Goal: Task Accomplishment & Management: Use online tool/utility

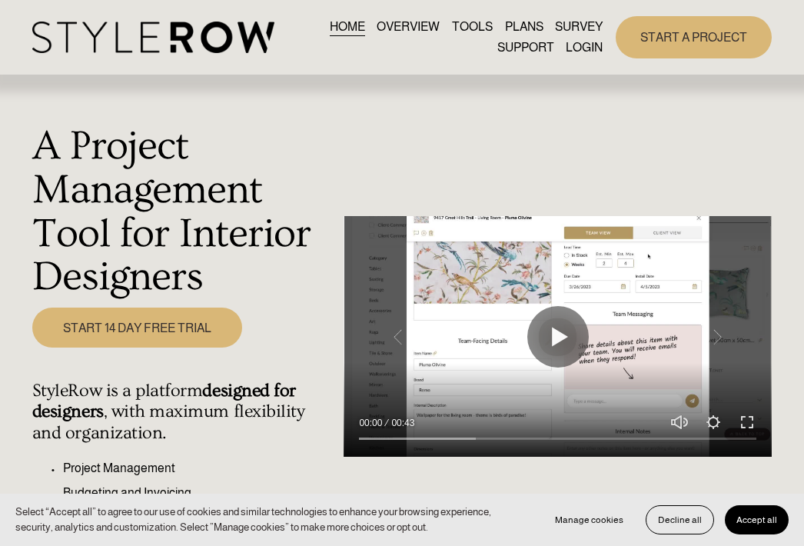
click at [589, 42] on link "LOGIN" at bounding box center [584, 48] width 37 height 21
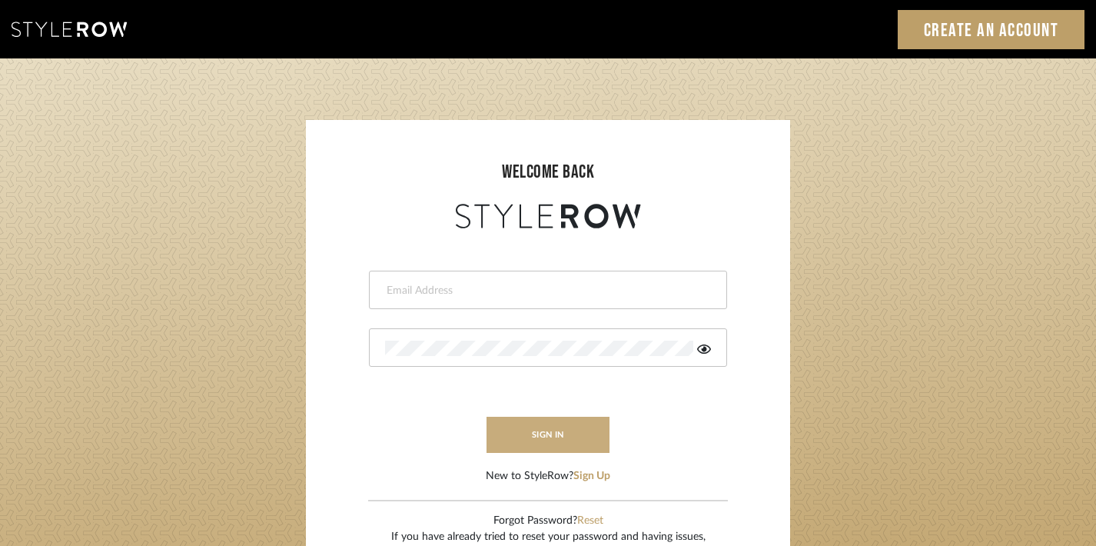
type input "divya.aok@gmail.com"
click at [573, 431] on button "sign in" at bounding box center [547, 434] width 123 height 36
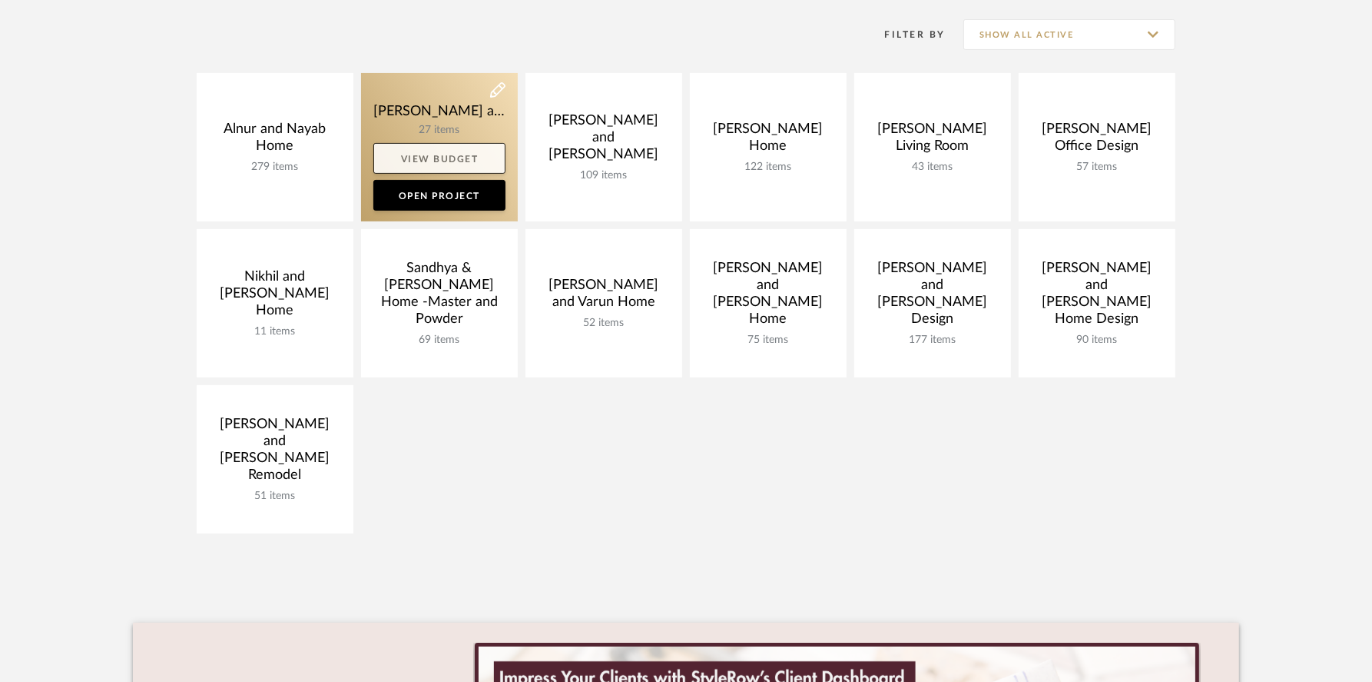
scroll to position [317, 0]
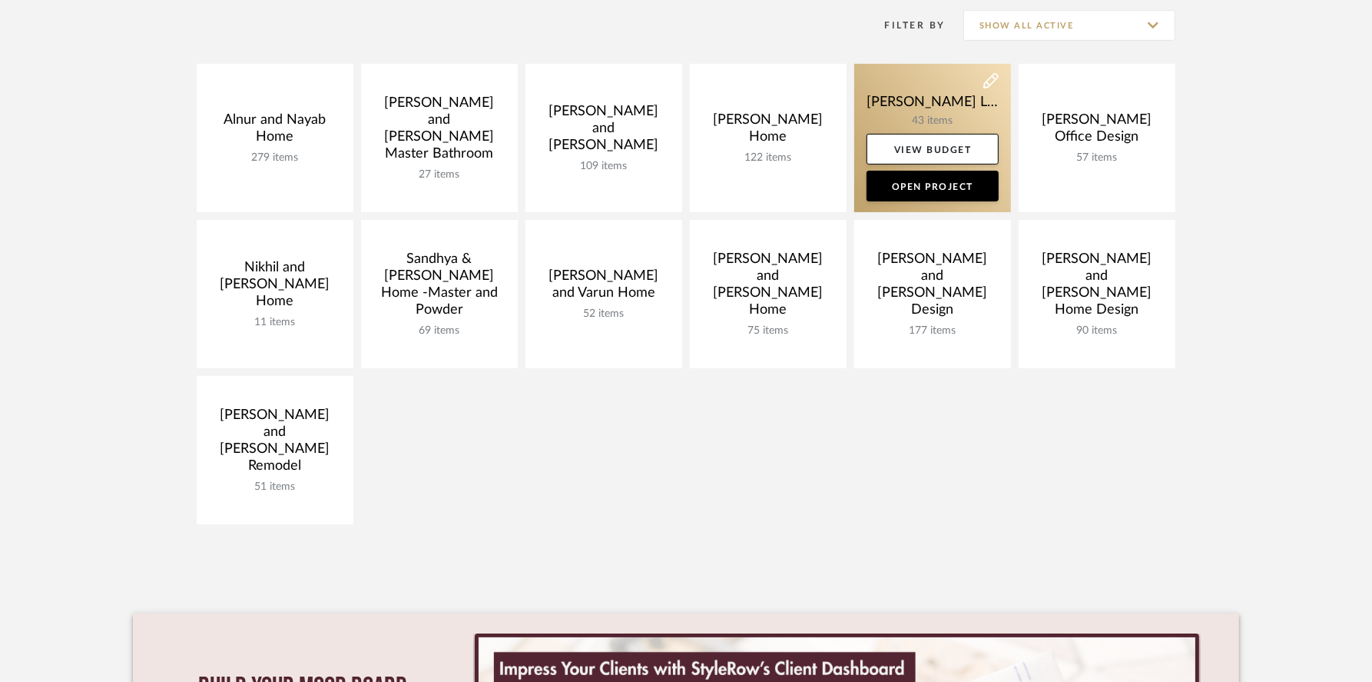
click at [924, 109] on link at bounding box center [932, 138] width 157 height 148
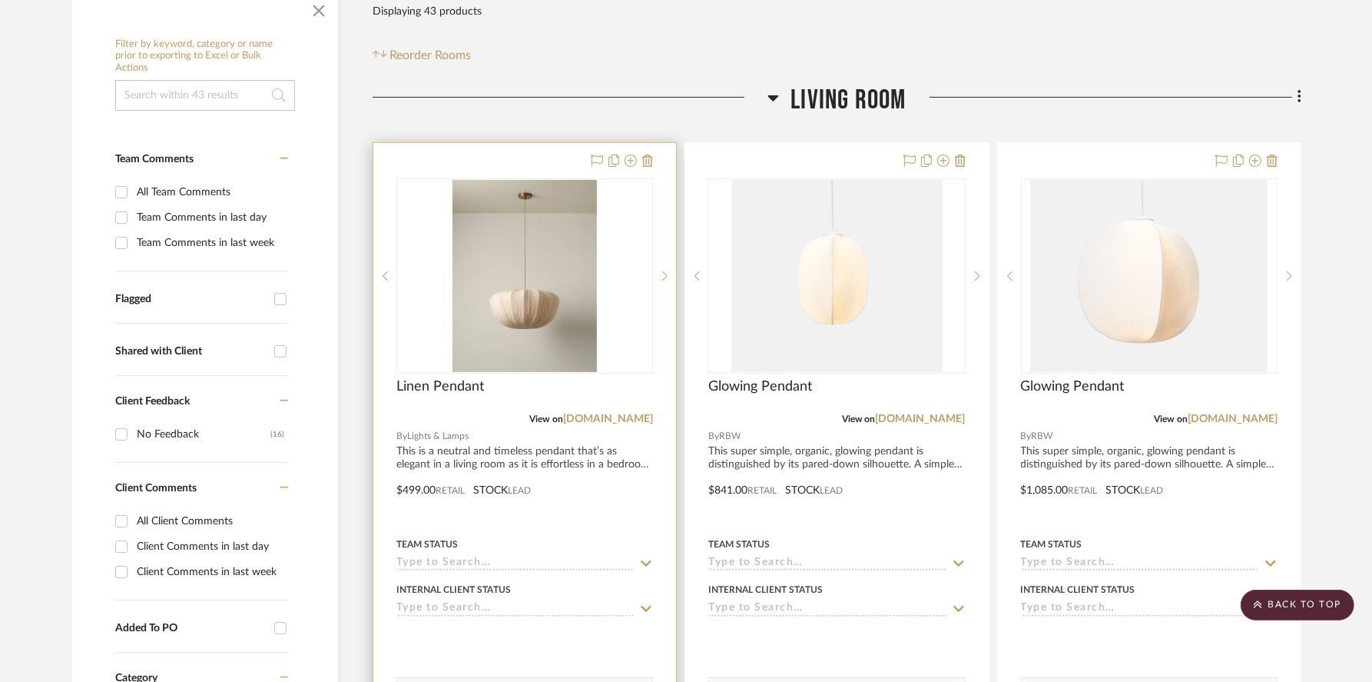
scroll to position [363, 0]
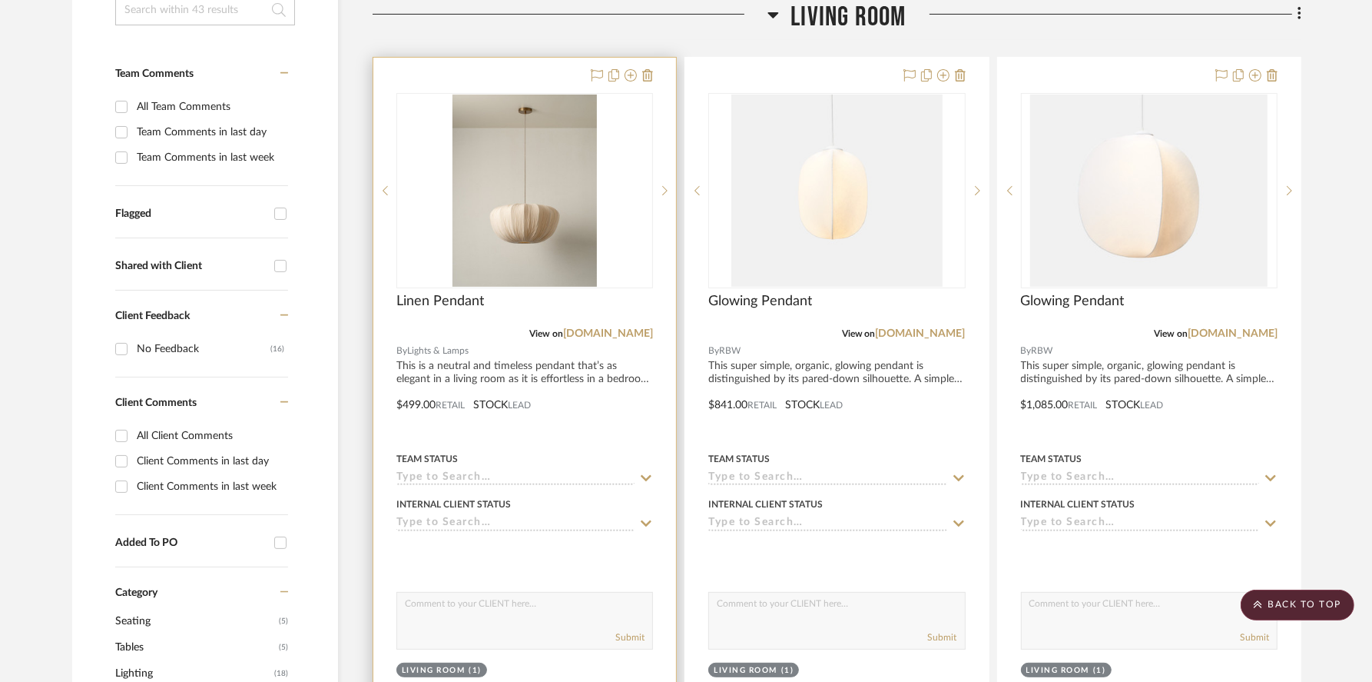
click at [508, 372] on div at bounding box center [524, 394] width 303 height 672
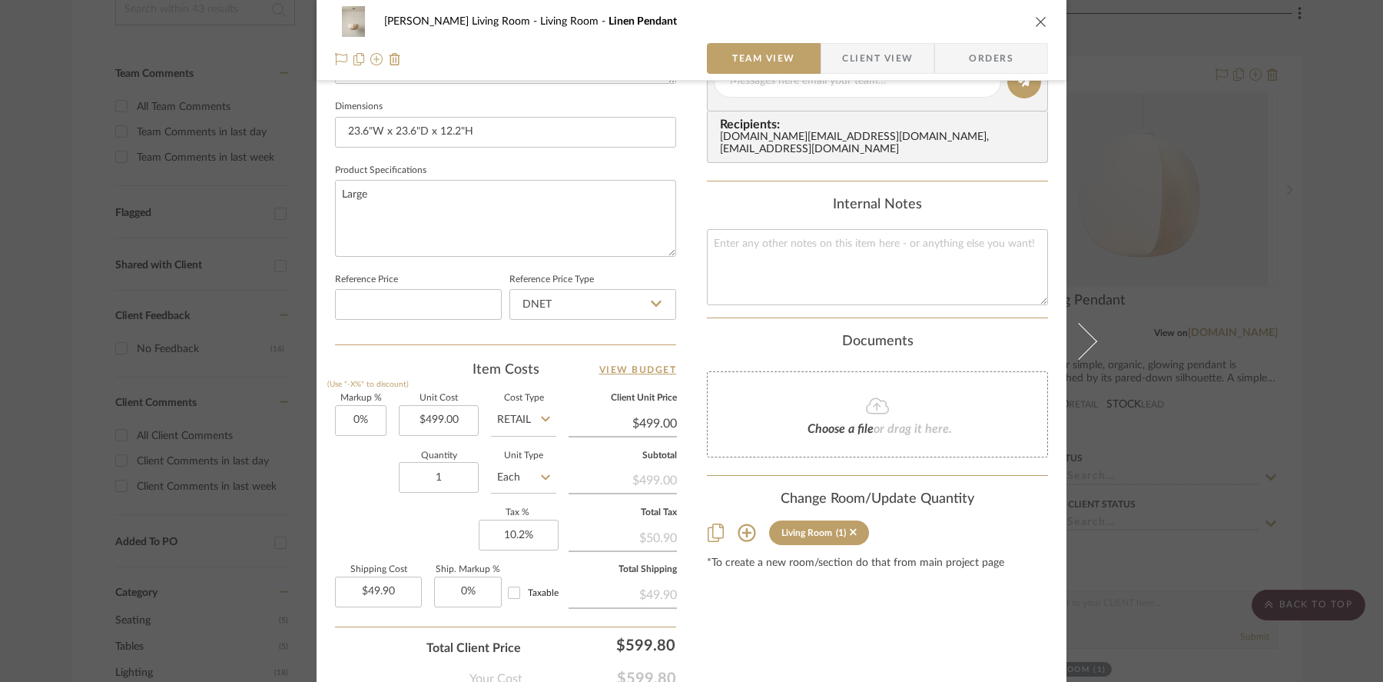
scroll to position [745, 0]
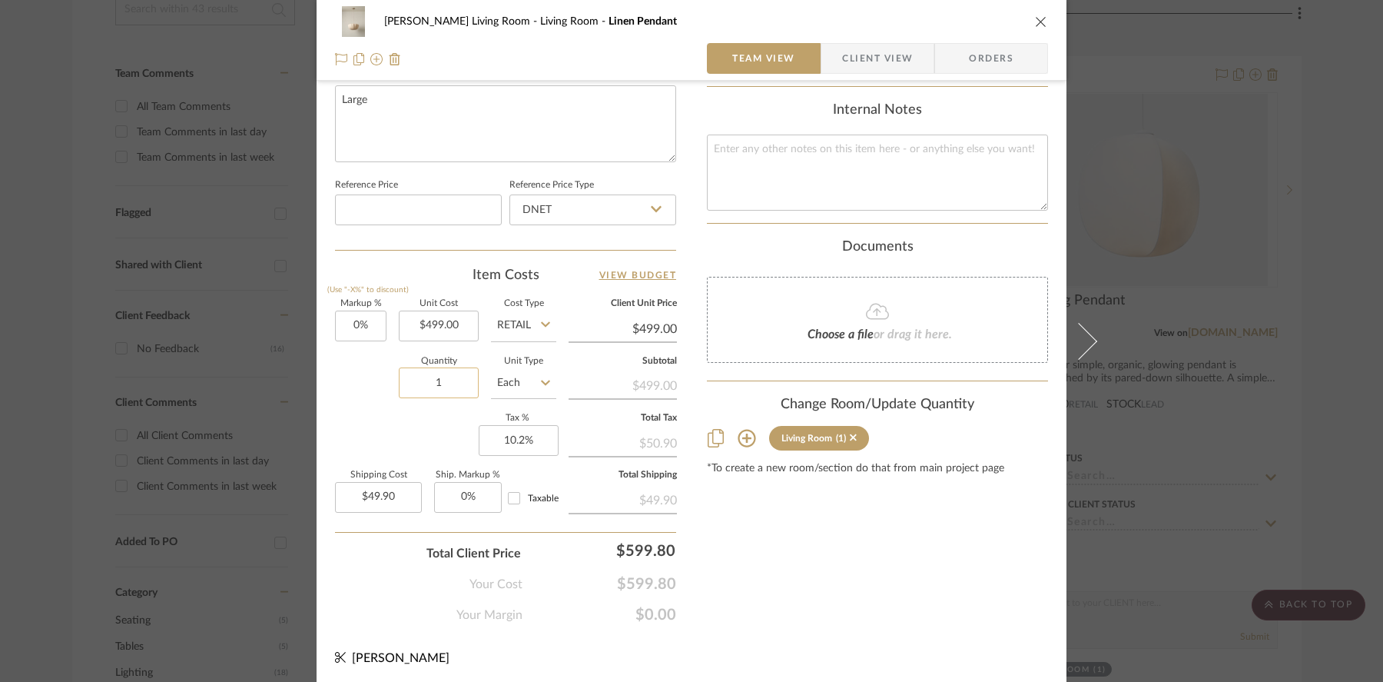
drag, startPoint x: 455, startPoint y: 383, endPoint x: 403, endPoint y: 382, distance: 52.3
click at [403, 383] on input "1" at bounding box center [439, 382] width 80 height 31
type input "2"
click at [421, 415] on div "Markup % (Use "-X%" to discount) 0% Unit Cost $499.00 Cost Type Retail Client U…" at bounding box center [505, 412] width 341 height 224
type input "$99.80"
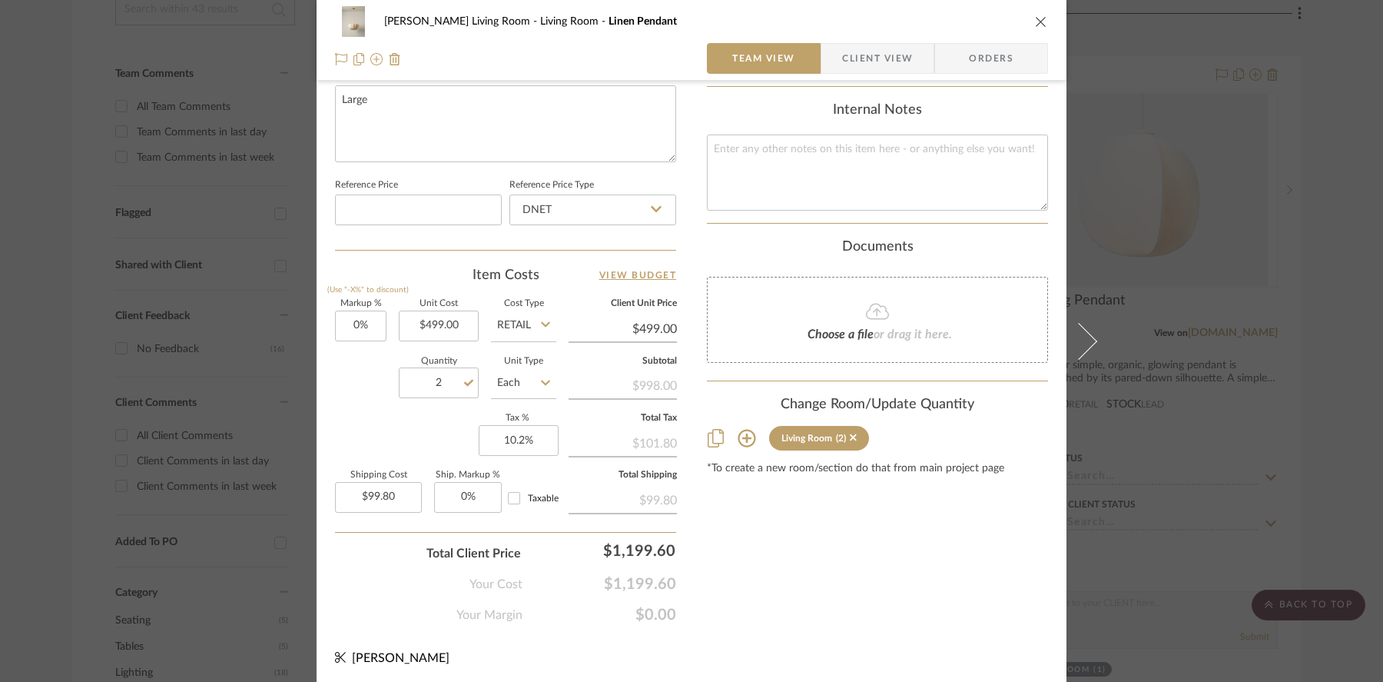
click at [1173, 133] on div "Mahvish Living Room Living Room Linen Pendant Team View Client View Orders 1 / …" at bounding box center [691, 341] width 1383 height 682
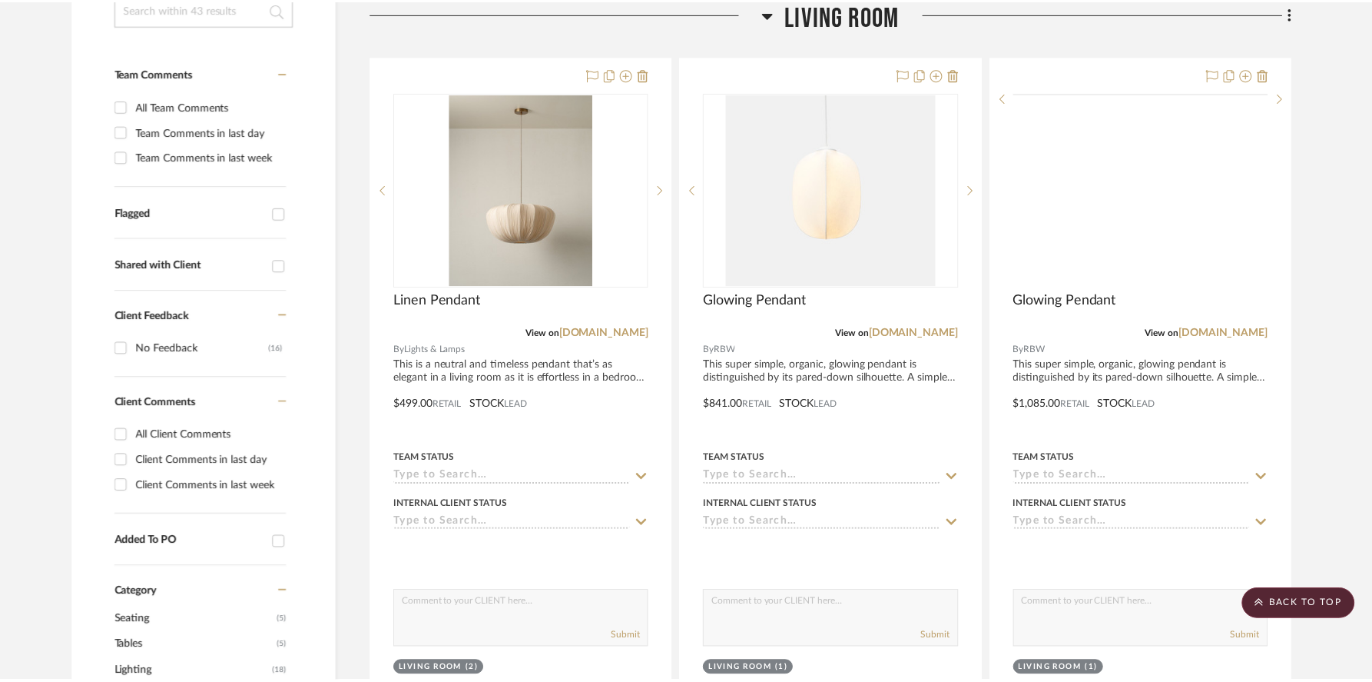
scroll to position [363, 0]
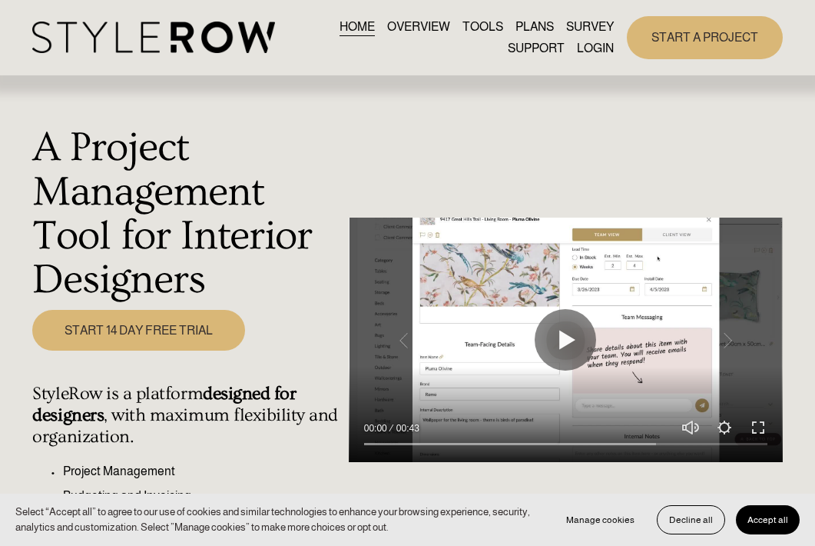
click at [372, 53] on link "LOGIN" at bounding box center [595, 48] width 37 height 21
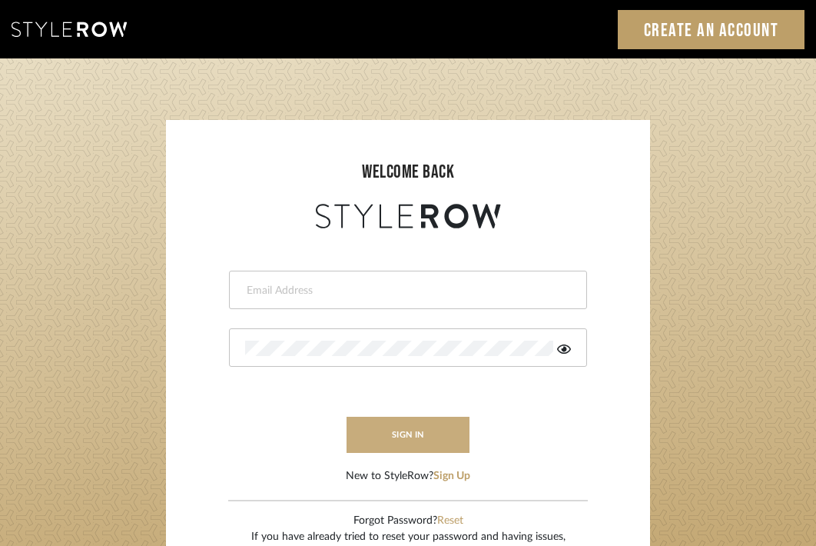
type input "divya.aok@gmail.com"
click at [389, 440] on button "sign in" at bounding box center [408, 434] width 123 height 36
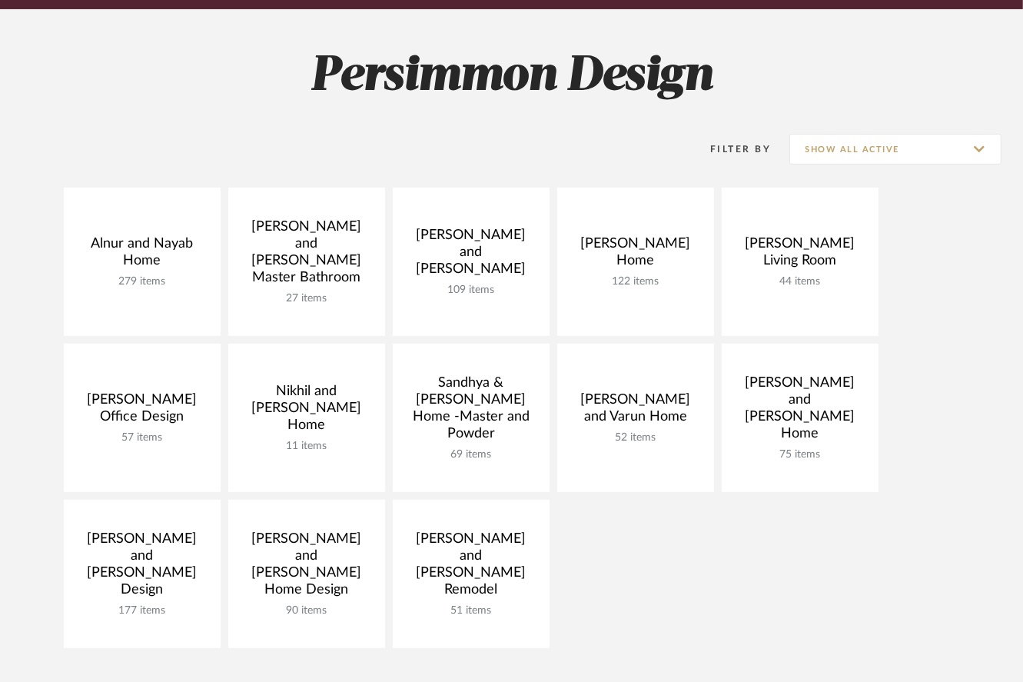
scroll to position [202, 0]
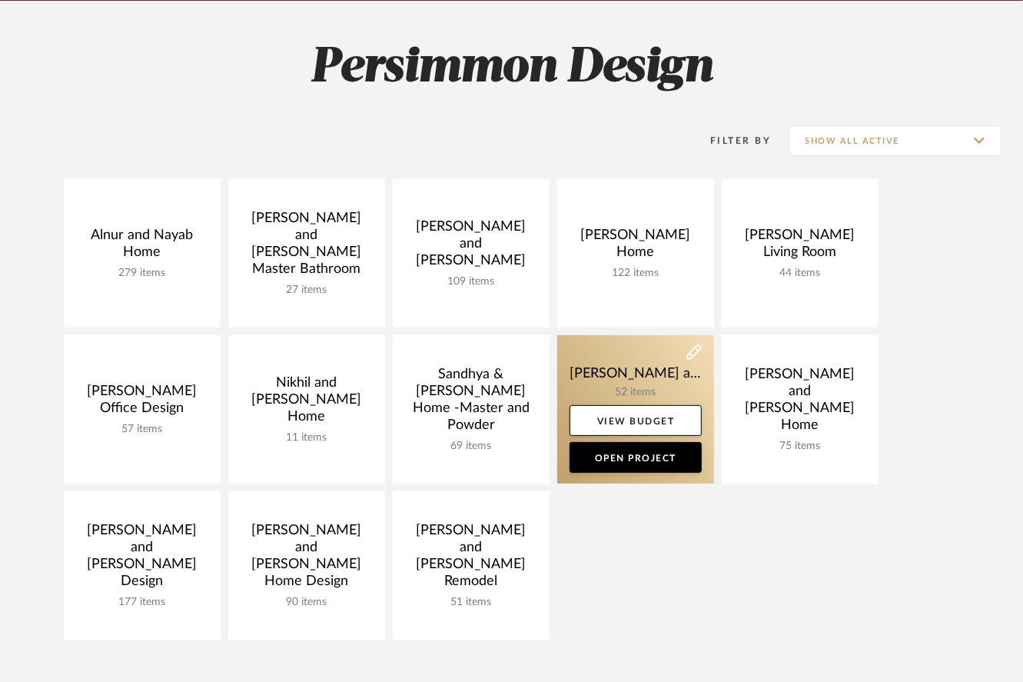
click at [644, 372] on link at bounding box center [635, 409] width 157 height 148
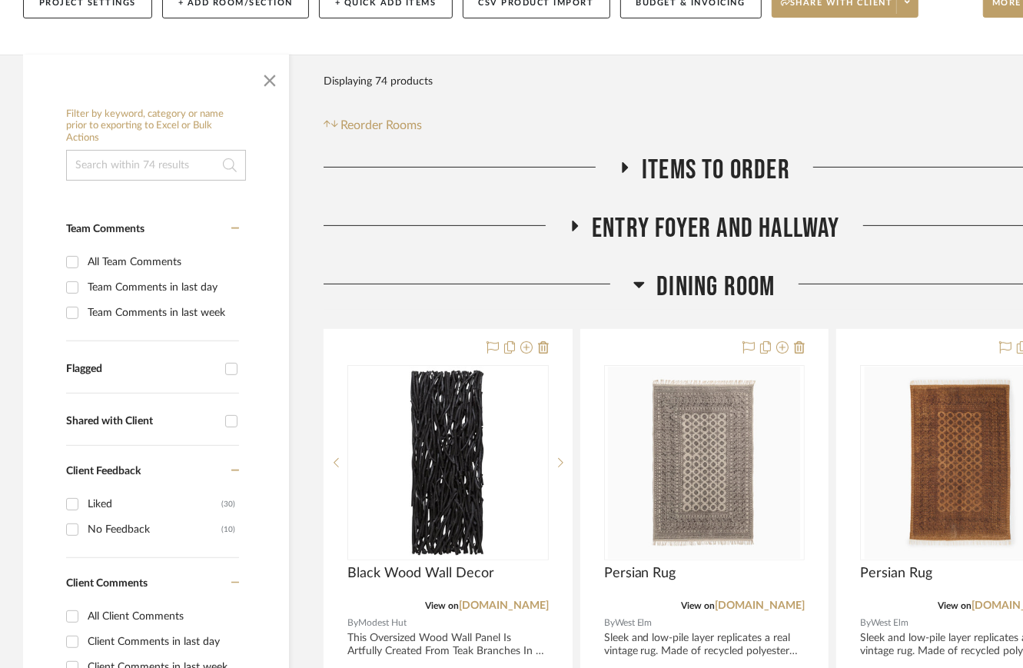
scroll to position [270, 0]
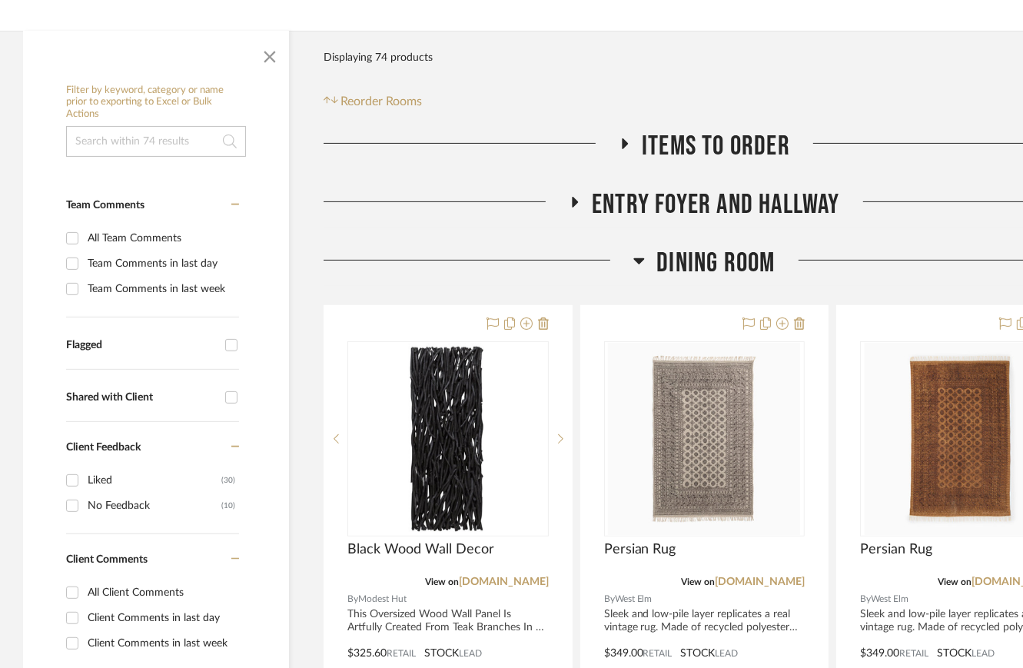
click at [636, 264] on icon at bounding box center [639, 260] width 12 height 18
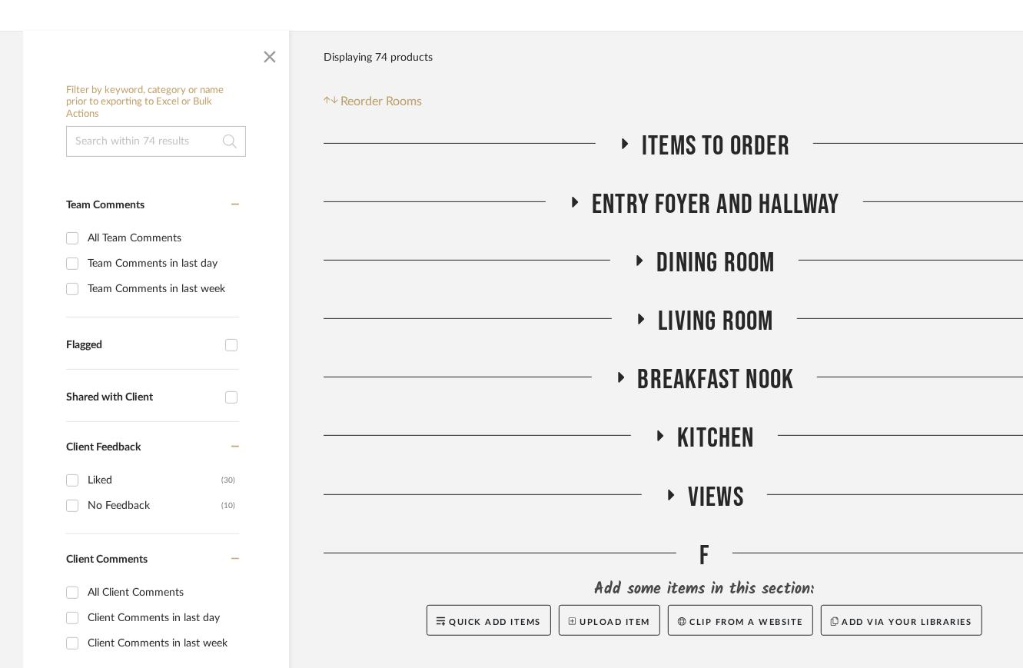
click at [618, 378] on icon at bounding box center [621, 377] width 6 height 11
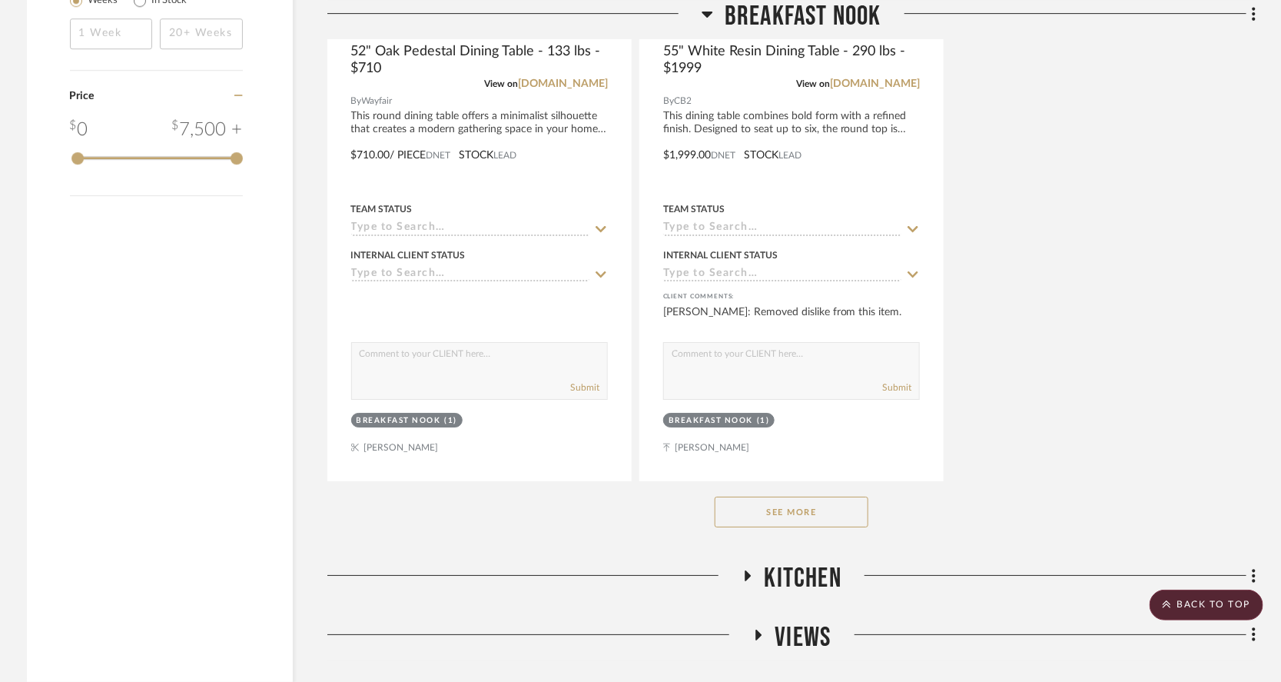
scroll to position [2264, 0]
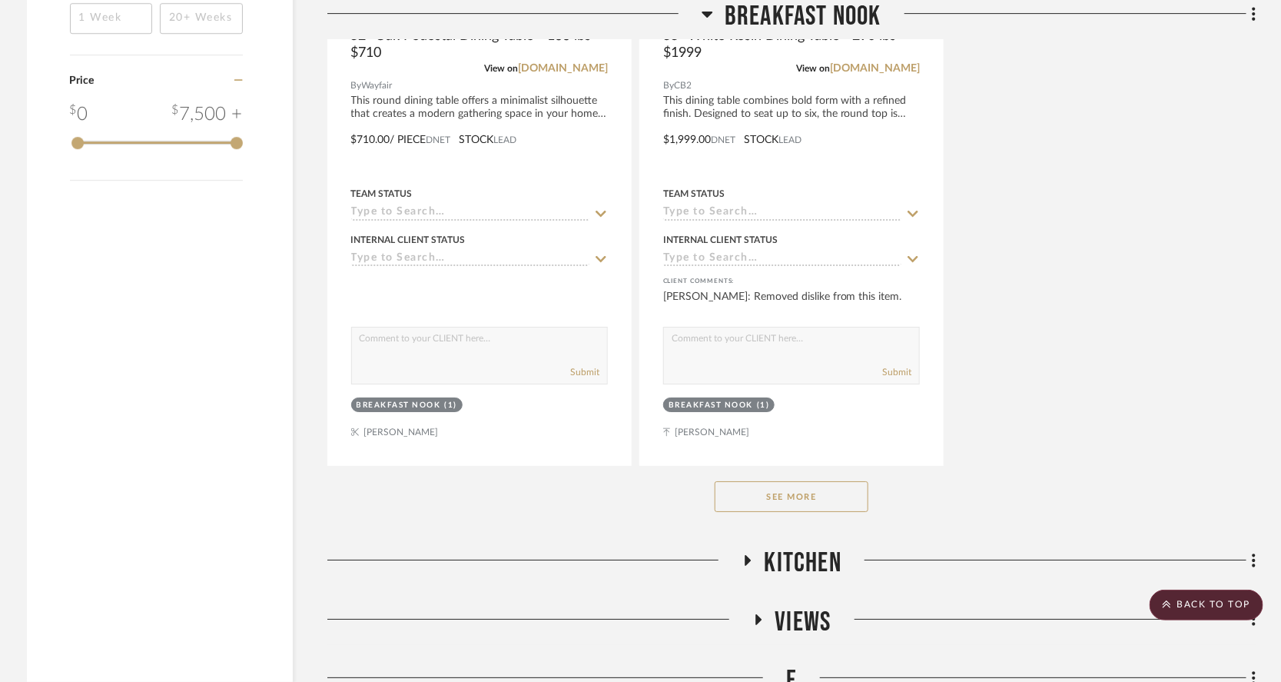
click at [801, 481] on button "See More" at bounding box center [792, 496] width 154 height 31
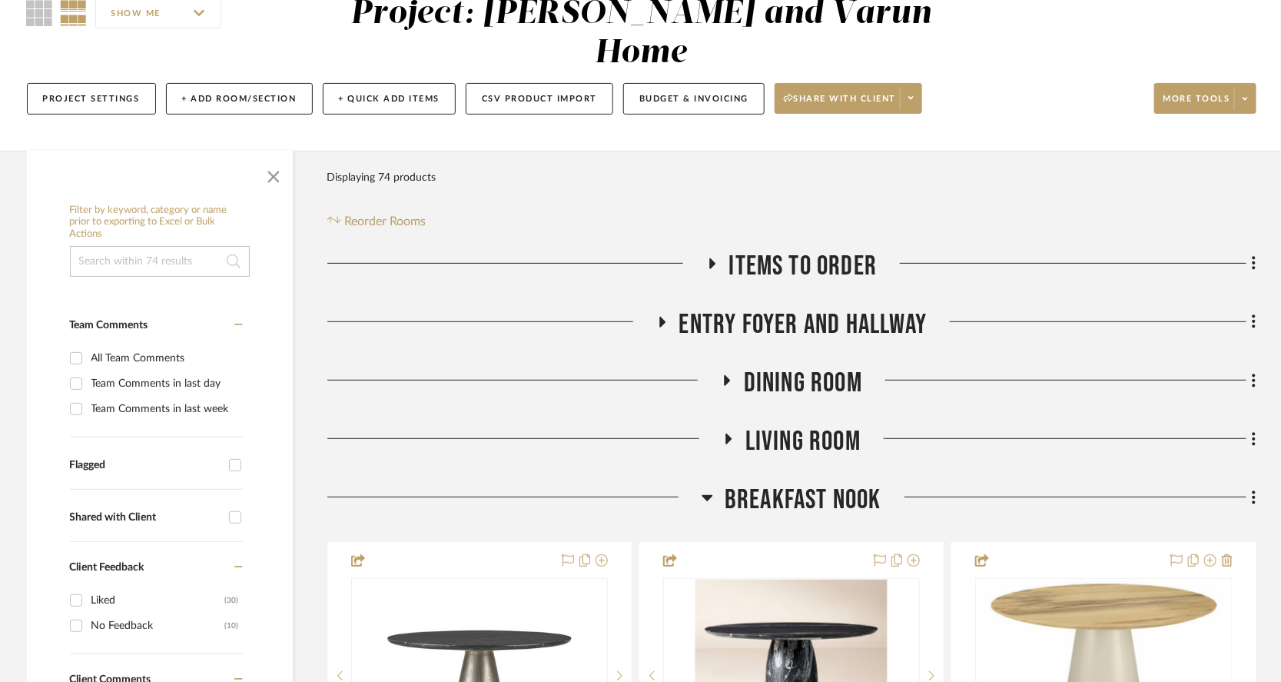
scroll to position [111, 0]
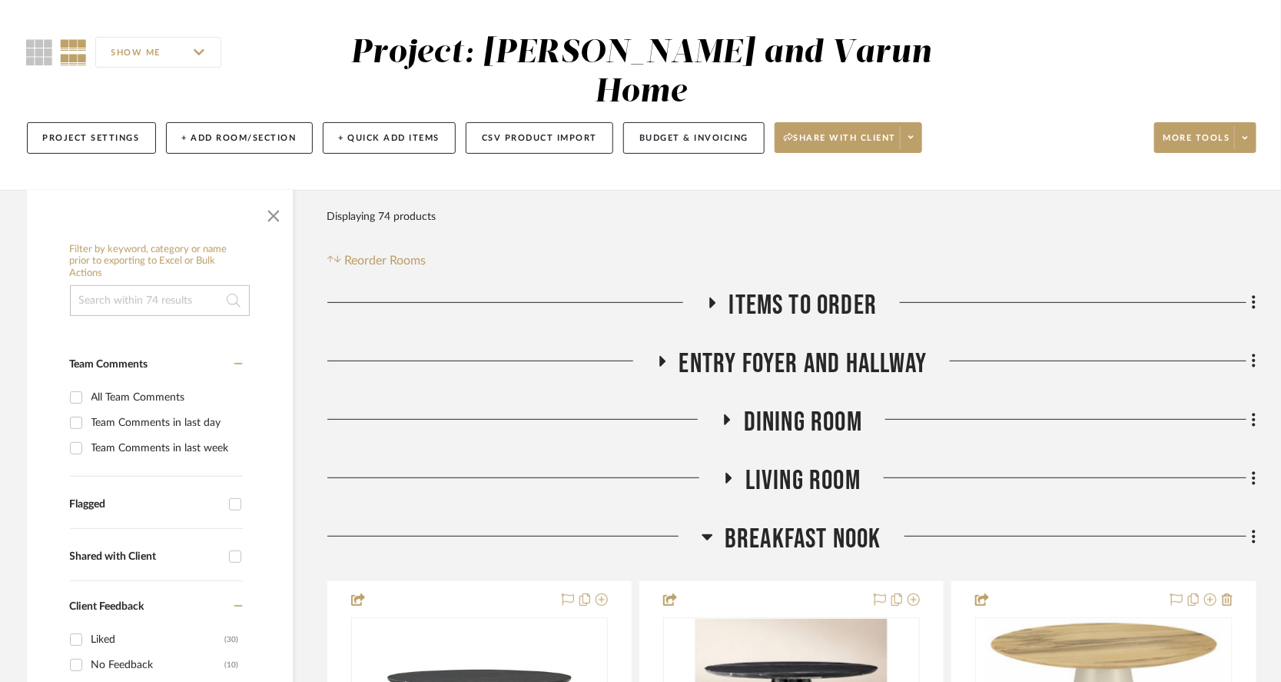
click at [704, 534] on icon at bounding box center [707, 537] width 11 height 6
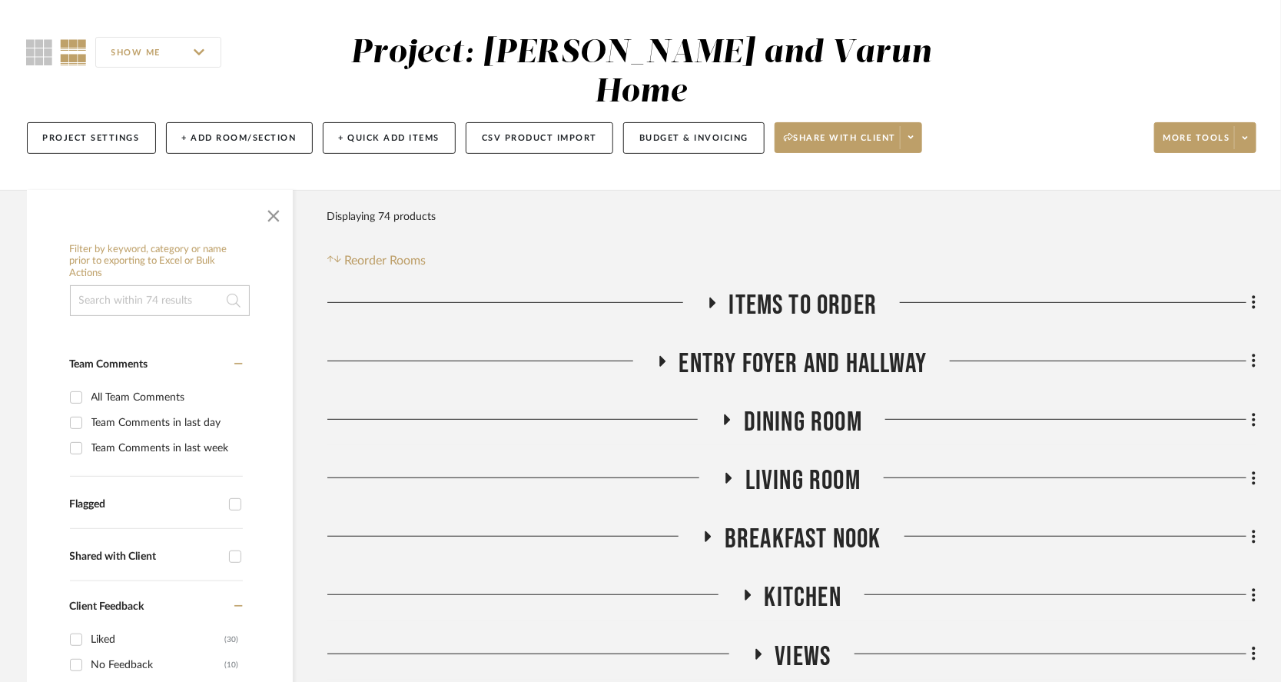
click at [727, 414] on icon at bounding box center [727, 419] width 6 height 11
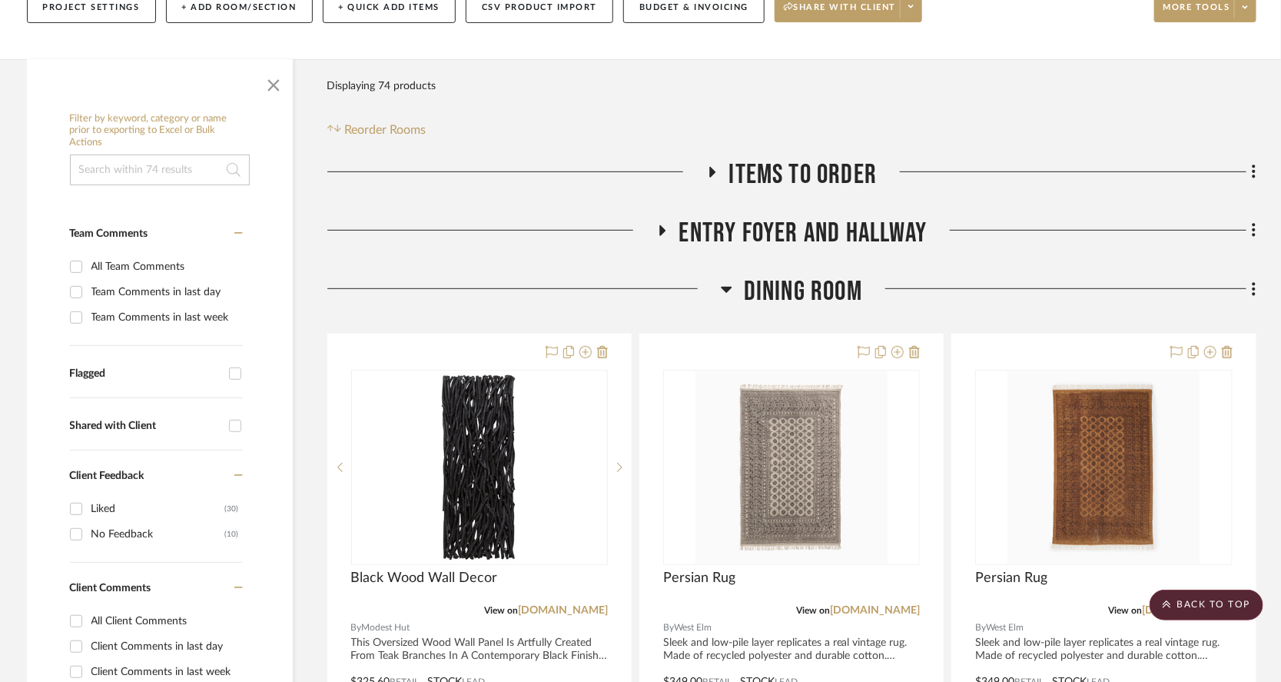
scroll to position [238, 0]
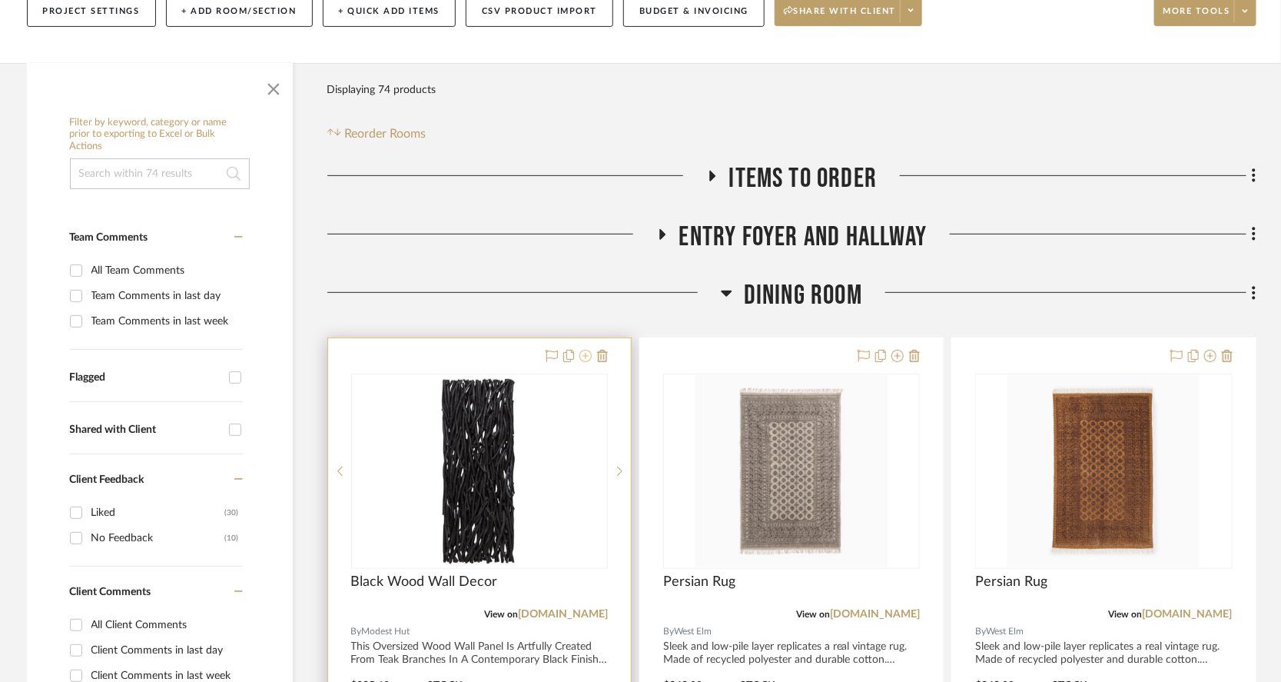
click at [589, 350] on icon at bounding box center [585, 356] width 12 height 12
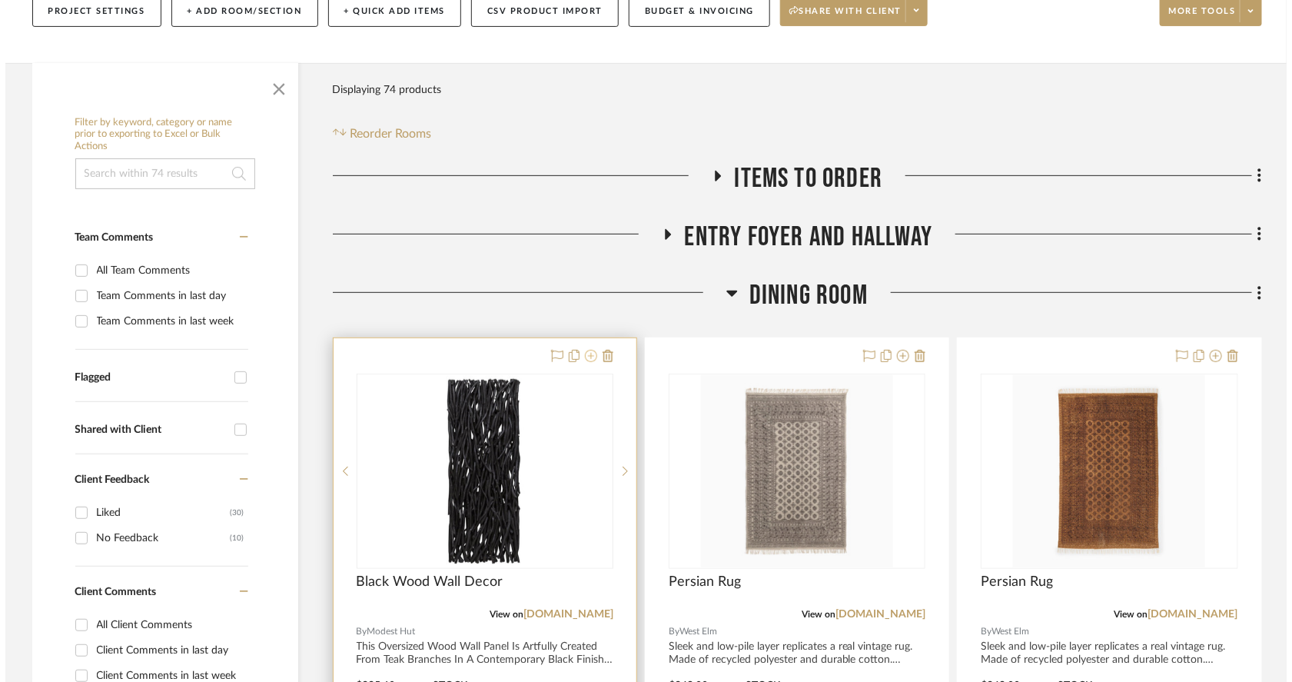
scroll to position [0, 0]
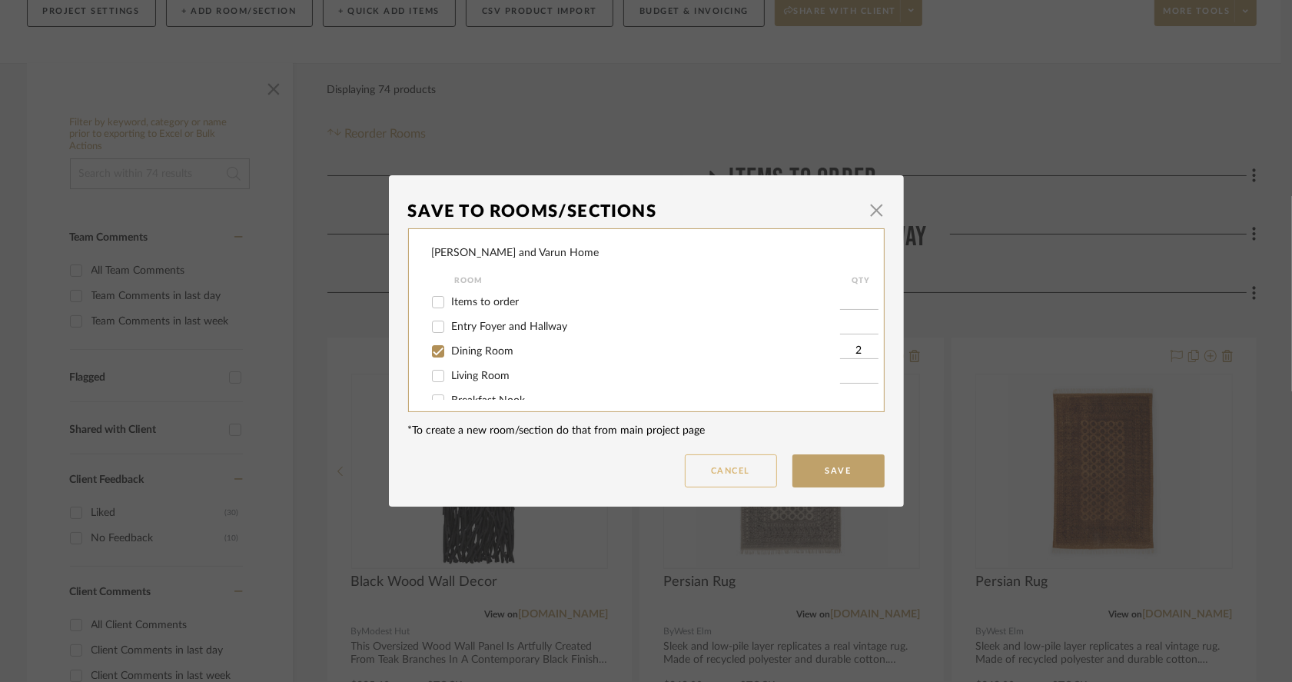
click at [734, 475] on button "Cancel" at bounding box center [731, 470] width 92 height 33
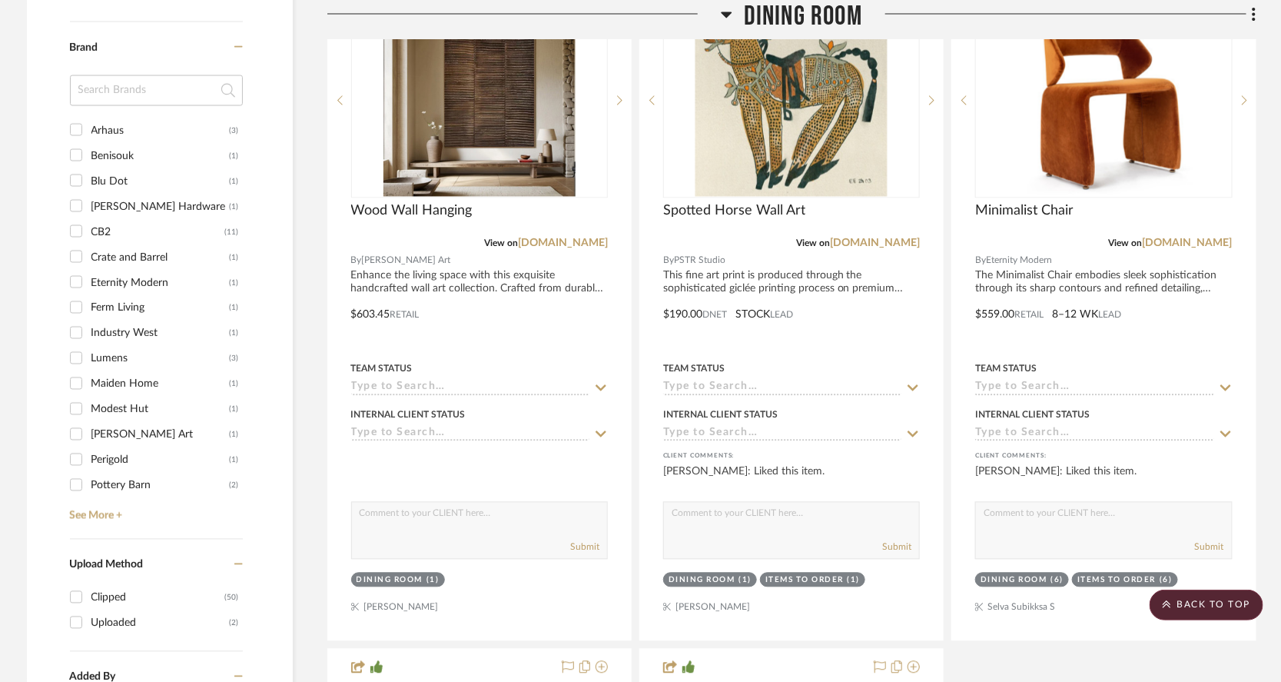
scroll to position [1188, 0]
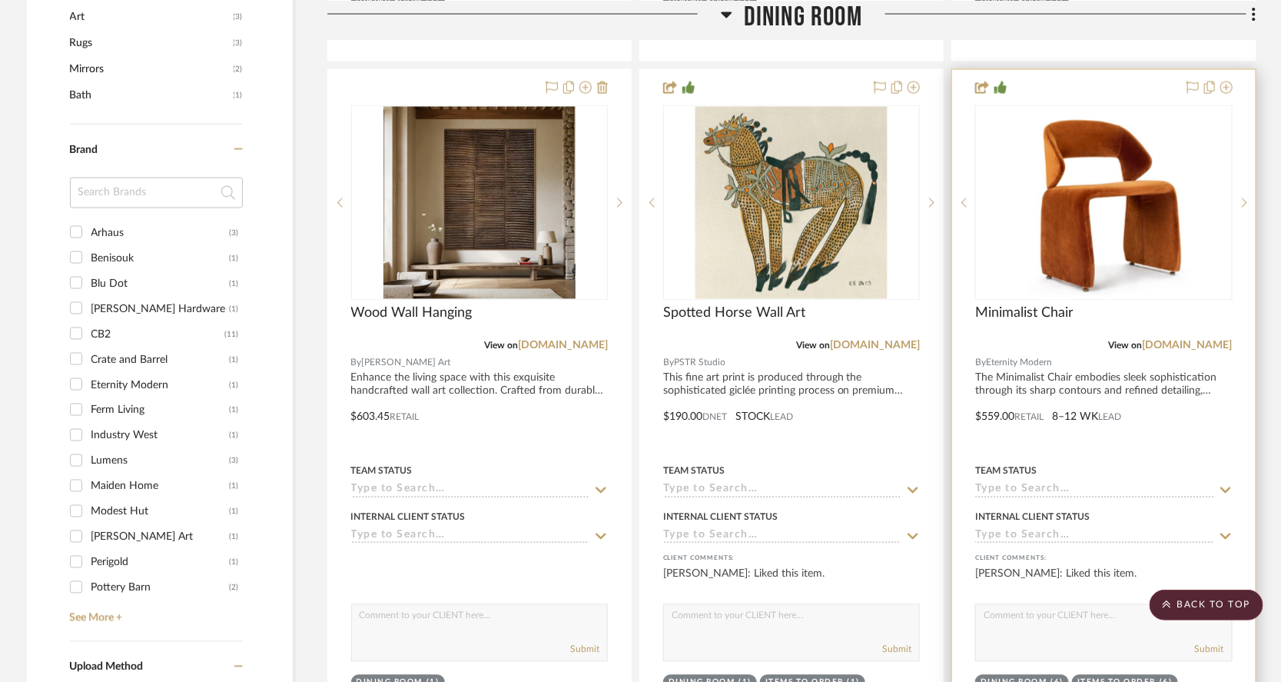
click at [1012, 262] on div at bounding box center [1103, 406] width 303 height 672
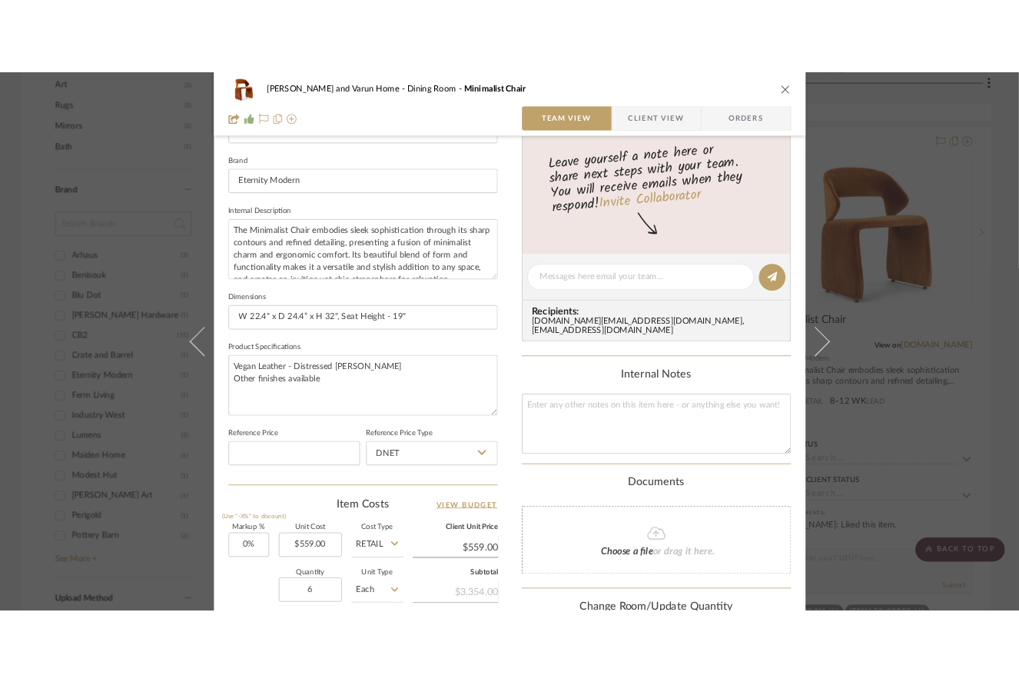
scroll to position [745, 0]
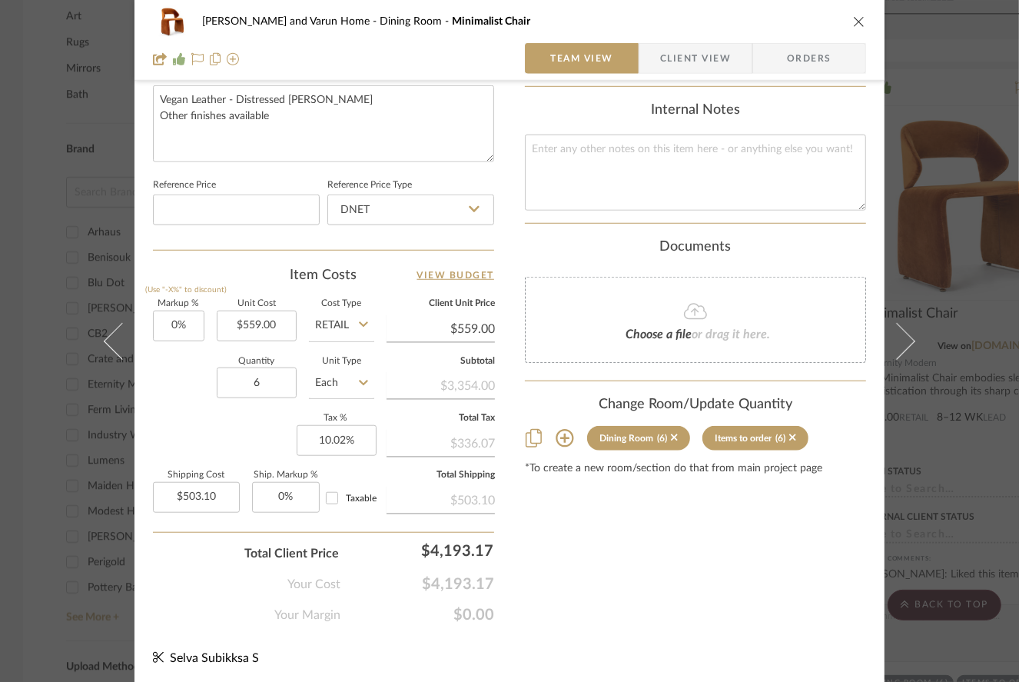
click at [936, 245] on div "Shalini and Varun Home Dining Room Minimalist Chair Team View Client View Order…" at bounding box center [509, 341] width 1019 height 682
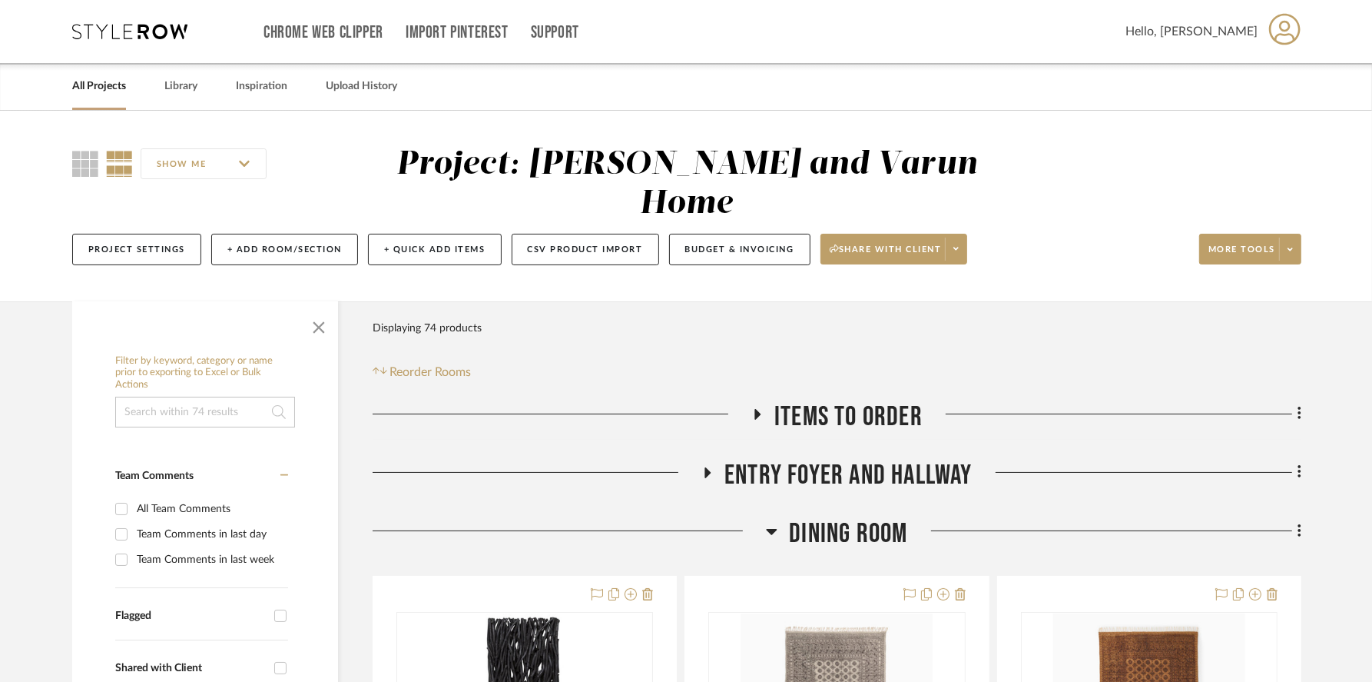
scroll to position [52, 0]
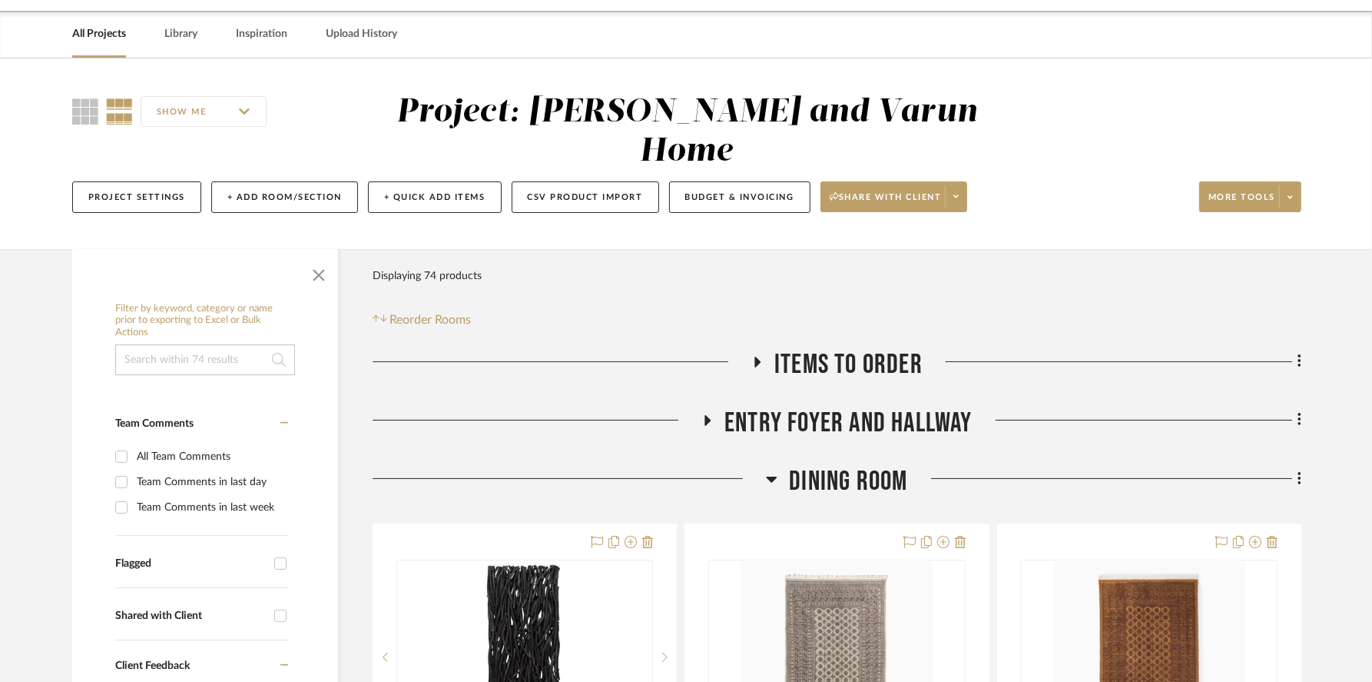
click at [848, 465] on span "Dining Room" at bounding box center [848, 481] width 118 height 33
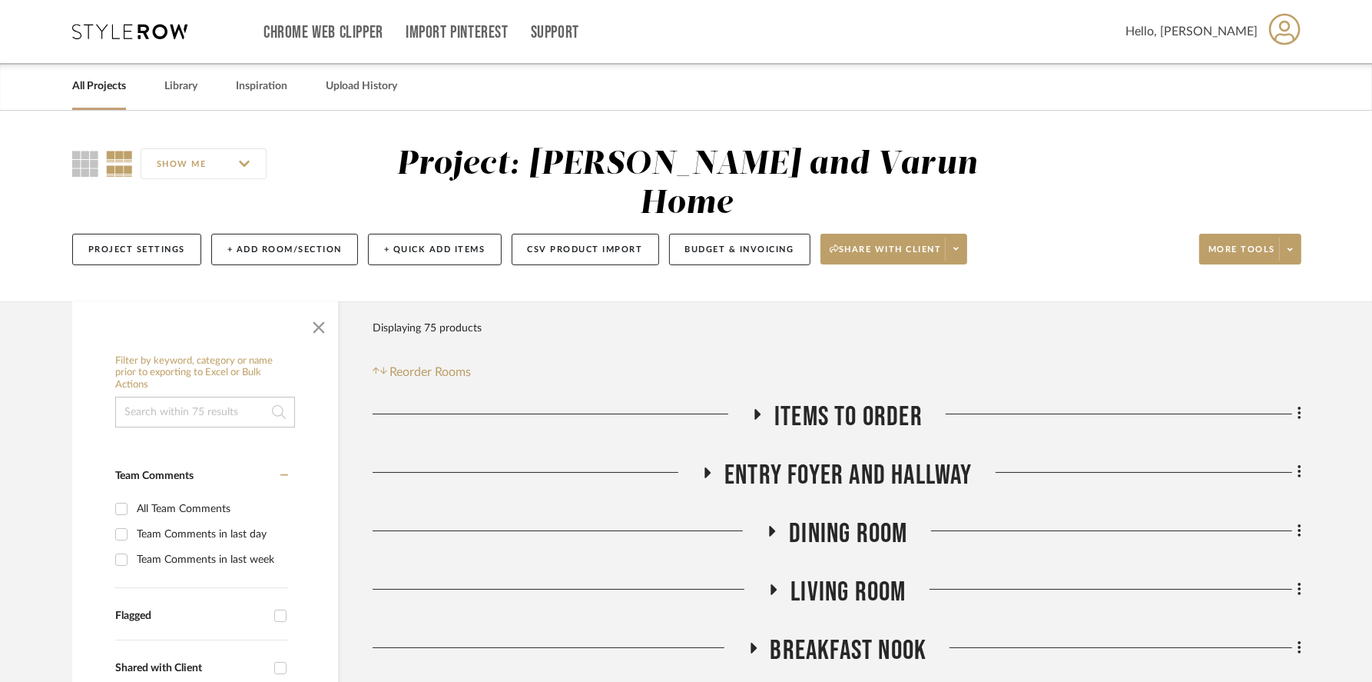
click at [770, 525] on fa-icon at bounding box center [772, 536] width 12 height 22
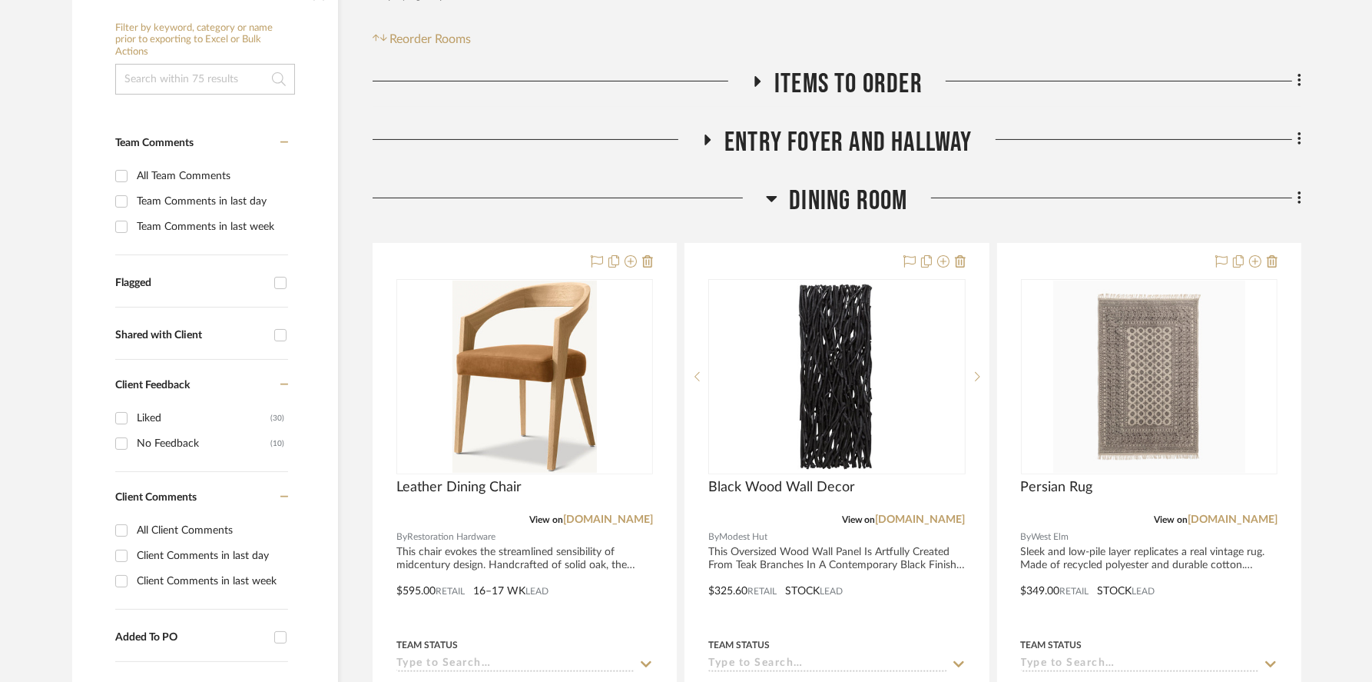
scroll to position [344, 0]
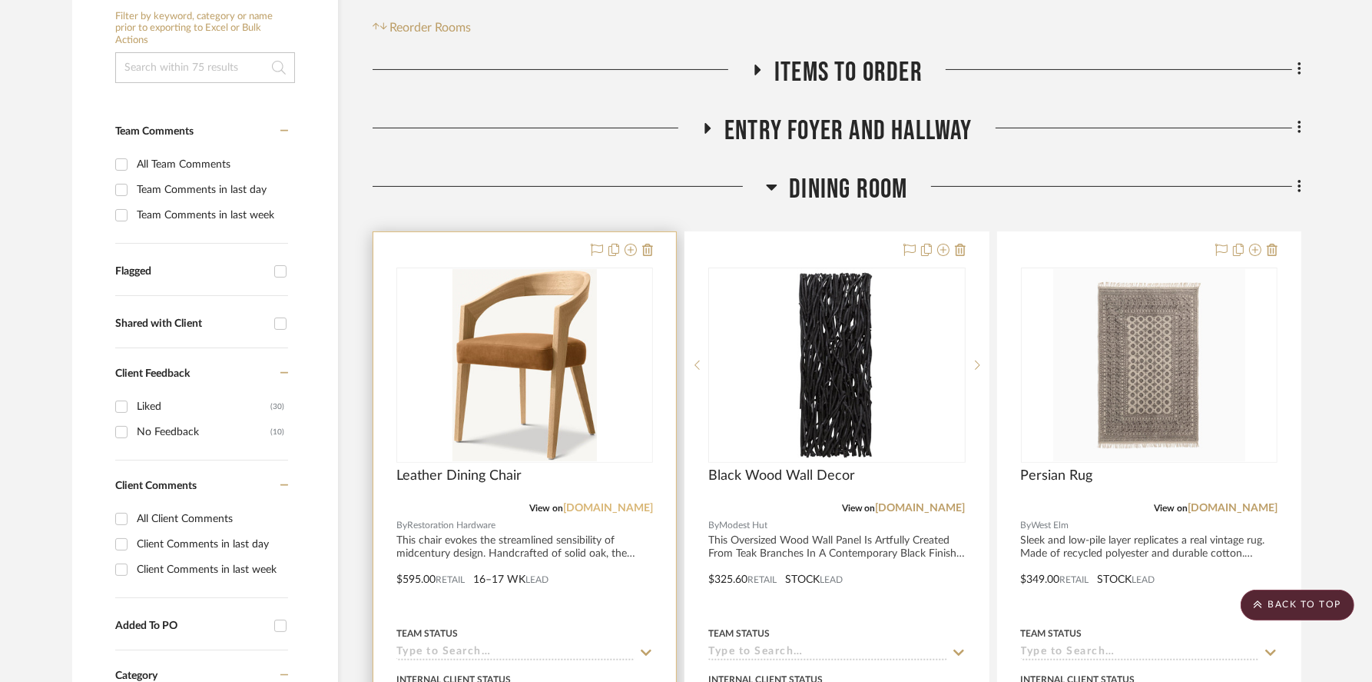
click at [636, 503] on link "[DOMAIN_NAME]" at bounding box center [608, 508] width 90 height 11
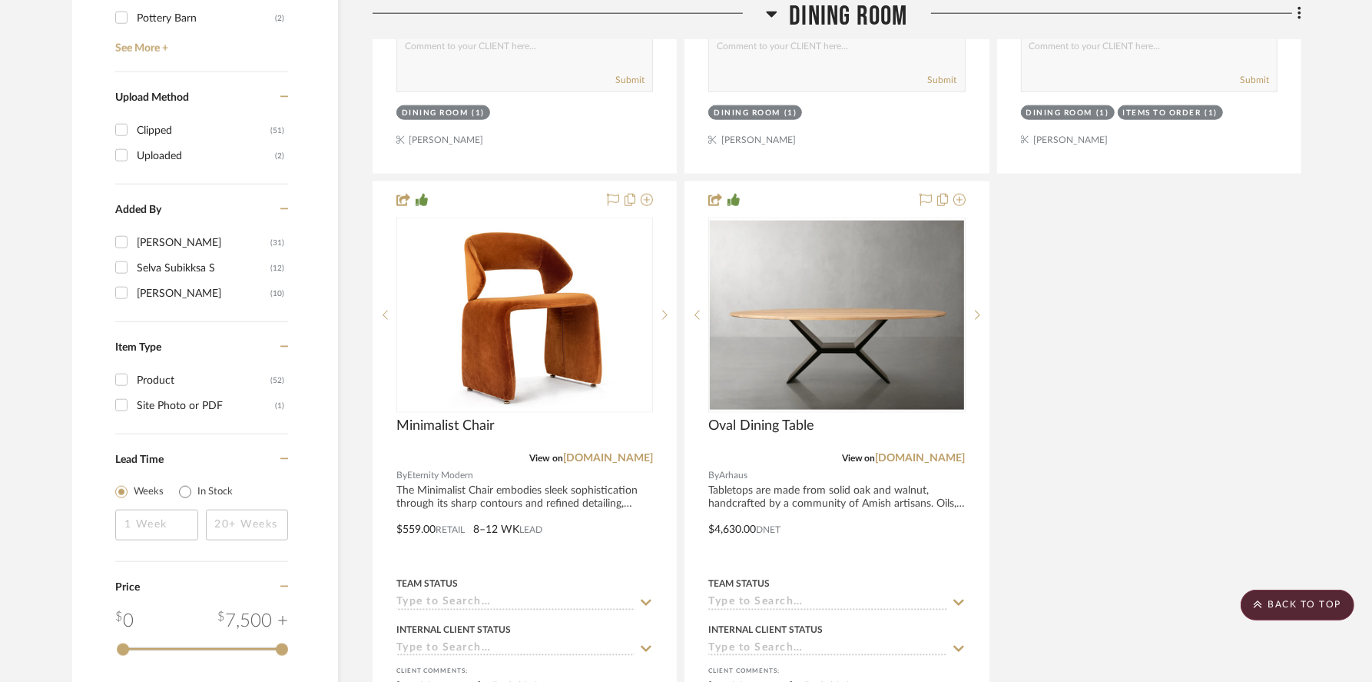
scroll to position [1760, 0]
